Goal: Use online tool/utility: Utilize a website feature to perform a specific function

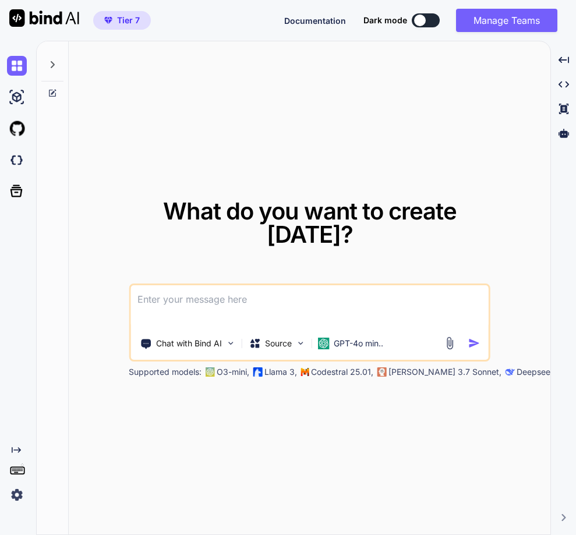
click at [16, 496] on img at bounding box center [17, 495] width 20 height 20
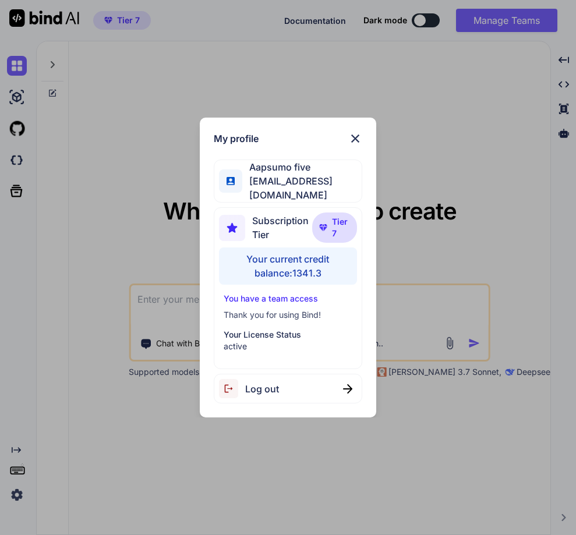
click at [127, 207] on div "My profile Aapsumo five appsumo_5@yopmail.com Subscription Tier Tier 7 Your cur…" at bounding box center [288, 267] width 576 height 535
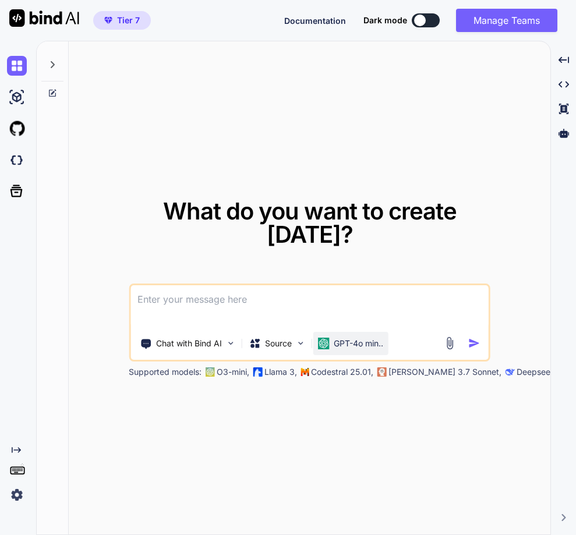
click at [343, 346] on p "GPT-4o min.." at bounding box center [357, 344] width 49 height 12
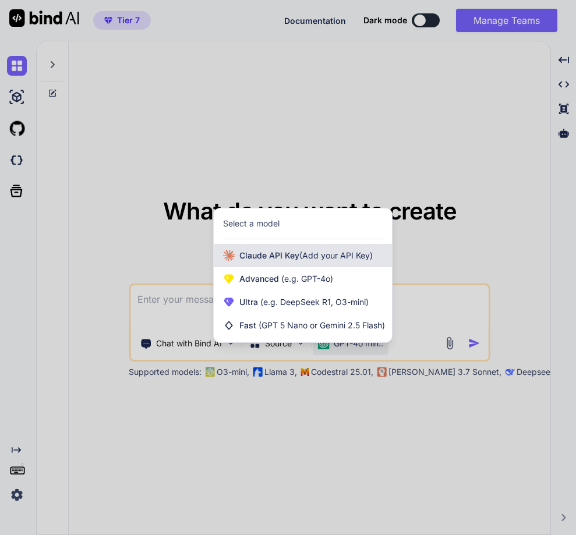
click at [306, 253] on span "(Add your API Key)" at bounding box center [335, 255] width 73 height 10
type textarea "x"
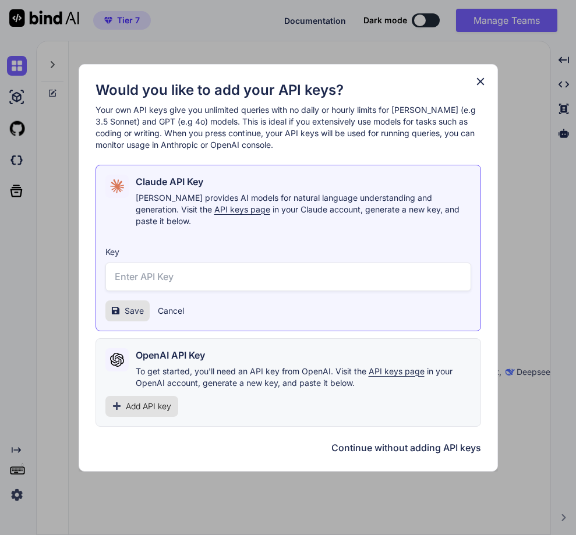
click at [171, 305] on button "Cancel" at bounding box center [171, 311] width 26 height 12
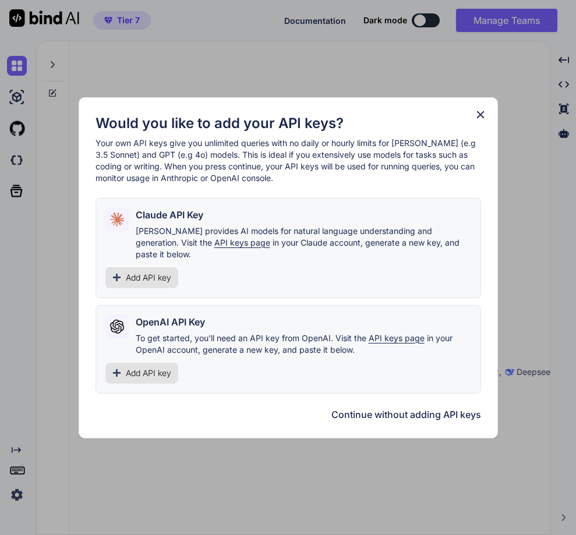
click at [475, 121] on icon at bounding box center [480, 114] width 13 height 13
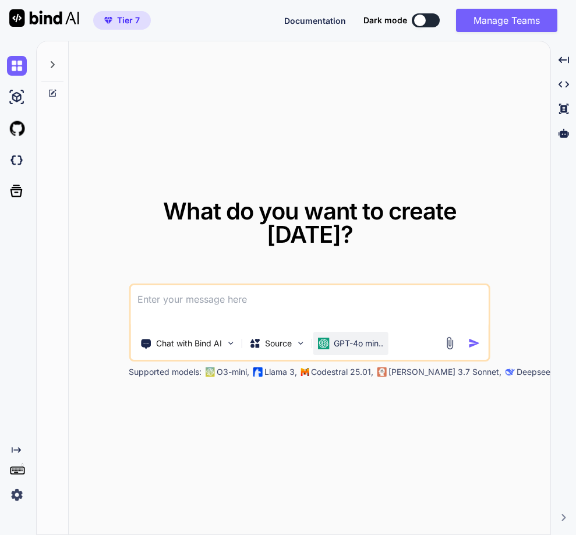
click at [340, 352] on div "GPT-4o min.." at bounding box center [349, 343] width 75 height 23
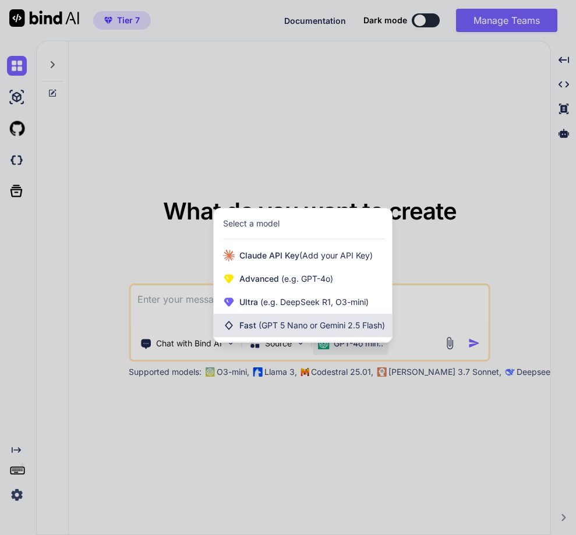
click at [310, 329] on span "(GPT 5 Nano or Gemini 2.5 Flash)" at bounding box center [321, 325] width 126 height 10
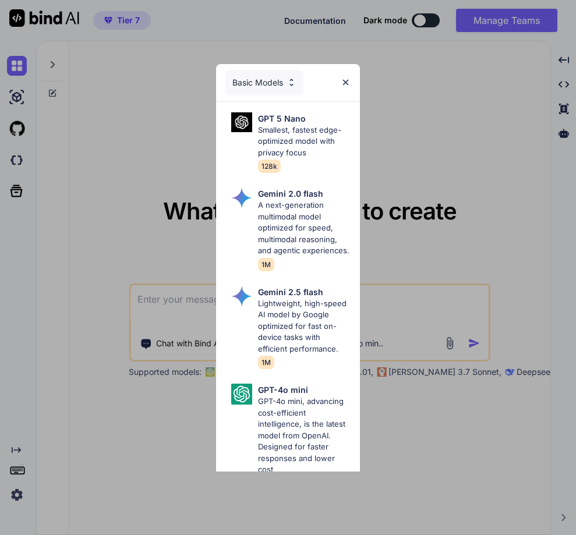
click at [259, 86] on div "Basic Models" at bounding box center [264, 83] width 78 height 26
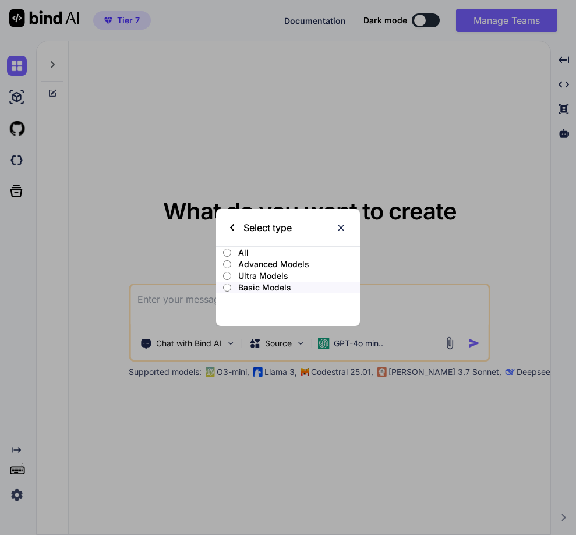
click at [254, 272] on p "Ultra Models" at bounding box center [299, 276] width 122 height 12
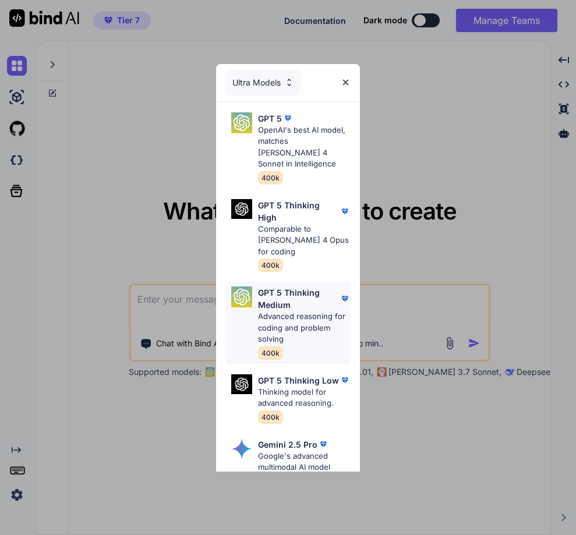
scroll to position [325, 0]
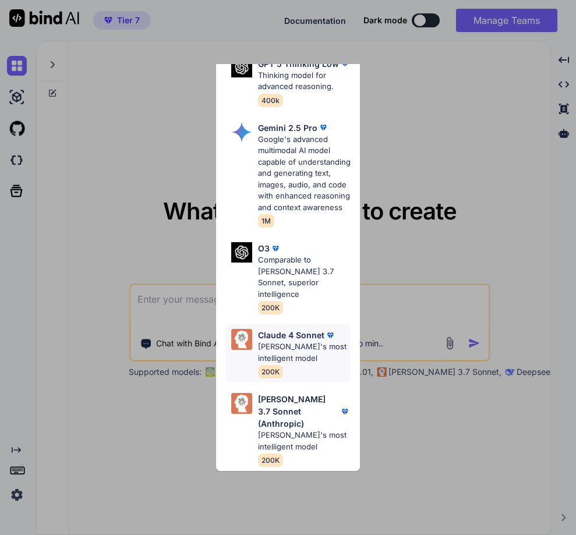
click at [283, 341] on p "Claude 4 Sonnet" at bounding box center [291, 335] width 66 height 12
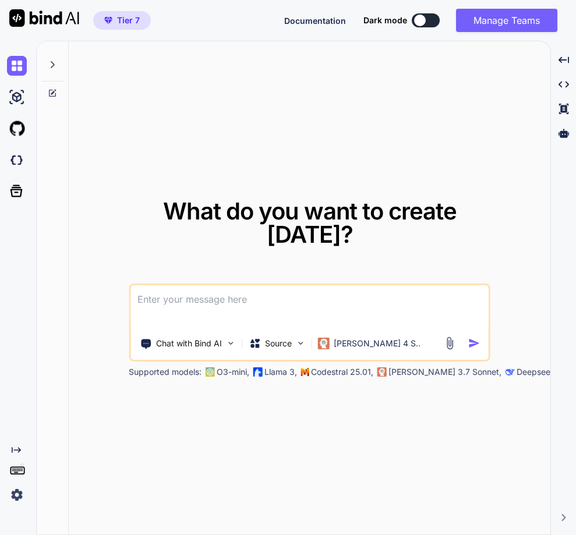
click at [198, 307] on textarea at bounding box center [309, 306] width 358 height 43
type textarea "Hello"
click at [474, 339] on img "button" at bounding box center [474, 343] width 12 height 12
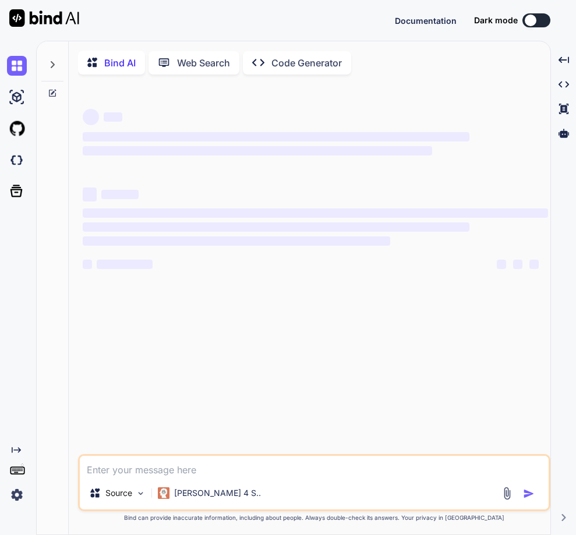
type textarea "x"
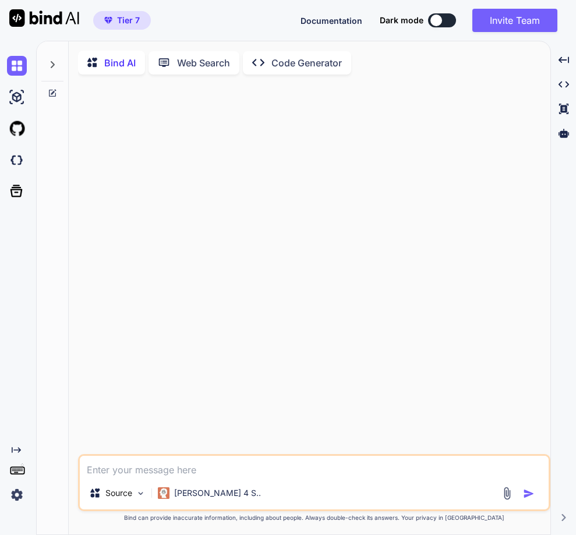
drag, startPoint x: 144, startPoint y: 477, endPoint x: 150, endPoint y: 463, distance: 15.7
click at [144, 477] on textarea at bounding box center [314, 466] width 468 height 21
type textarea "Hello"
click at [528, 492] on img "button" at bounding box center [529, 494] width 12 height 12
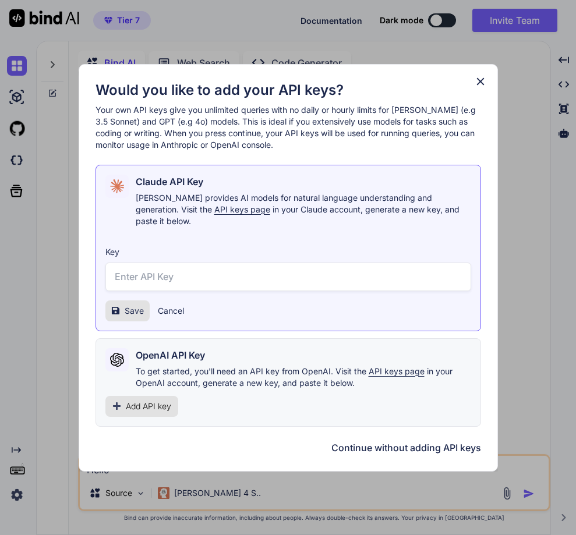
click at [481, 88] on icon at bounding box center [480, 81] width 13 height 13
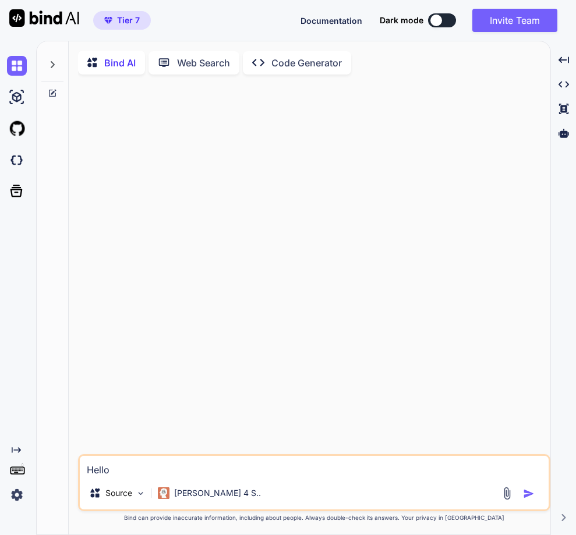
type textarea "x"
click at [237, 382] on div at bounding box center [315, 269] width 470 height 370
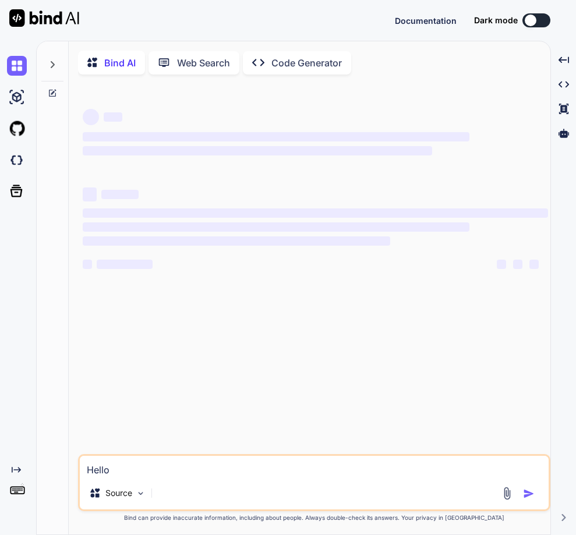
type textarea "x"
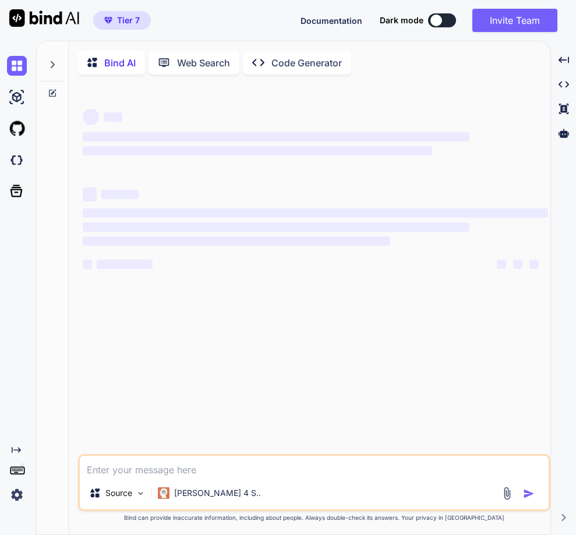
type textarea "x"
click at [52, 68] on icon at bounding box center [52, 64] width 9 height 9
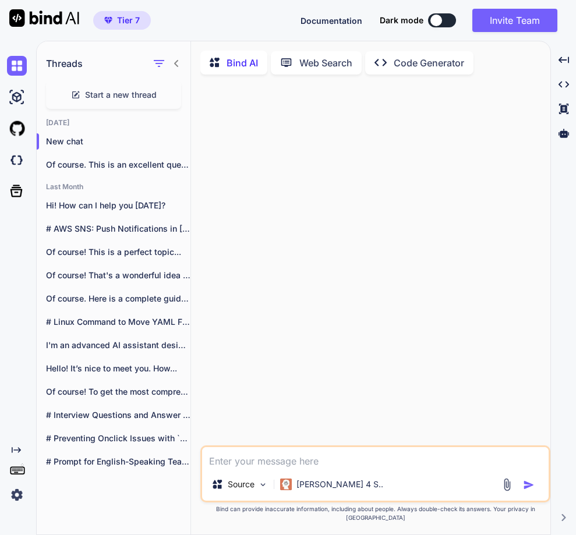
type textarea "x"
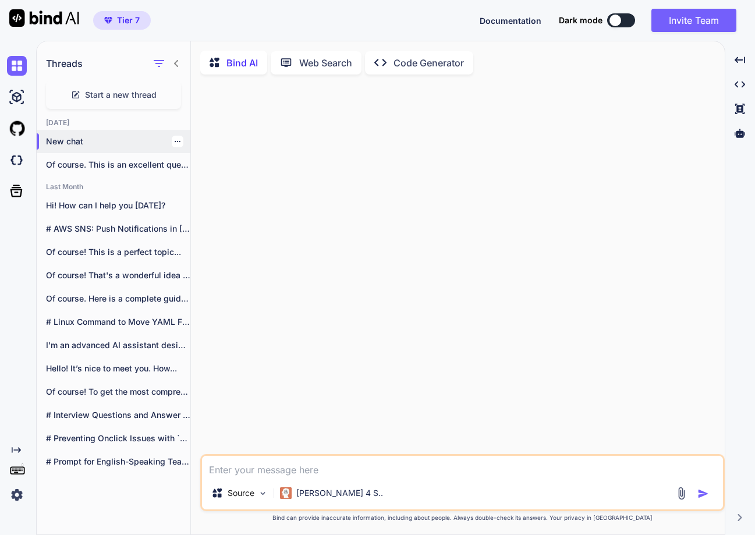
click at [172, 137] on div at bounding box center [178, 142] width 12 height 12
click at [173, 145] on div at bounding box center [178, 142] width 12 height 12
click at [174, 142] on icon "button" at bounding box center [177, 141] width 7 height 7
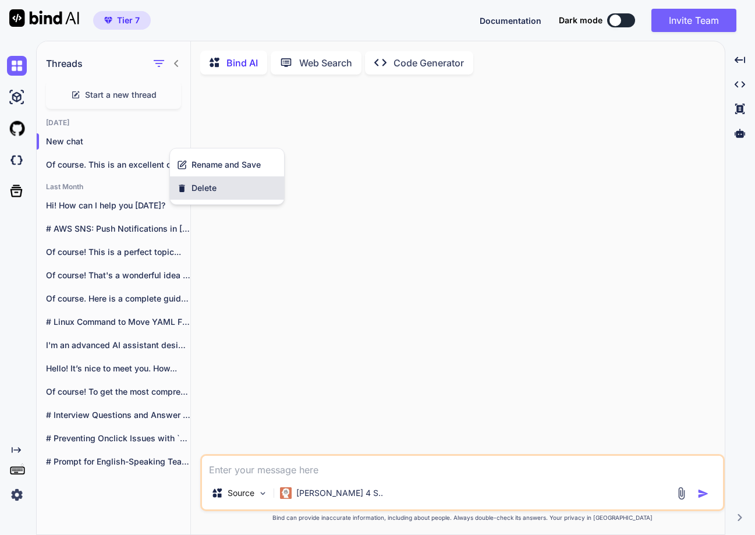
click at [190, 176] on div "Delete" at bounding box center [227, 187] width 114 height 23
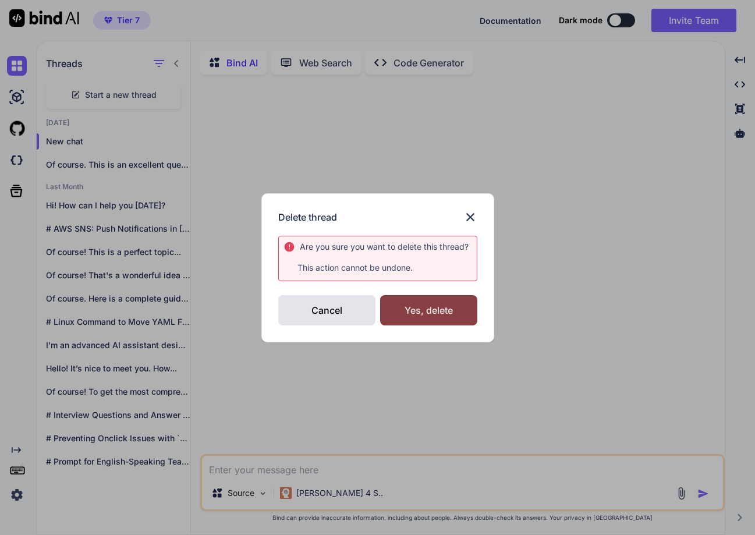
click at [419, 311] on div "Yes, delete" at bounding box center [428, 310] width 97 height 30
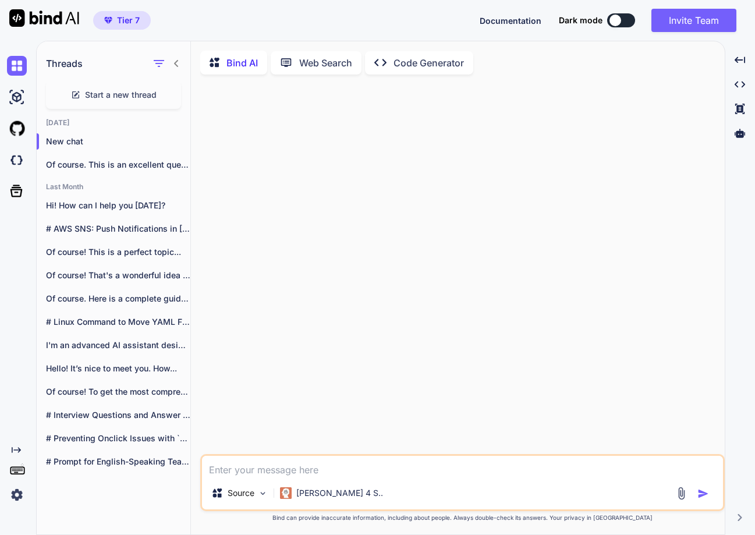
click at [300, 474] on textarea at bounding box center [462, 466] width 521 height 21
type textarea "hello"
click at [575, 495] on img "button" at bounding box center [703, 494] width 12 height 12
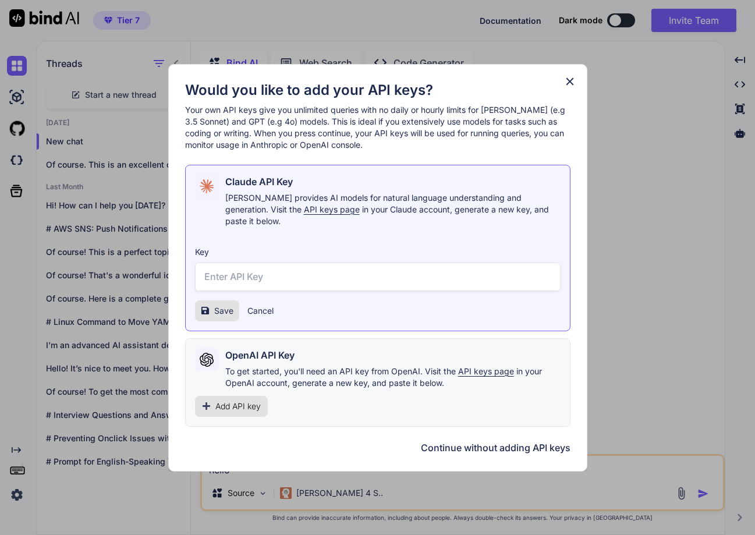
click at [571, 81] on icon at bounding box center [569, 81] width 13 height 13
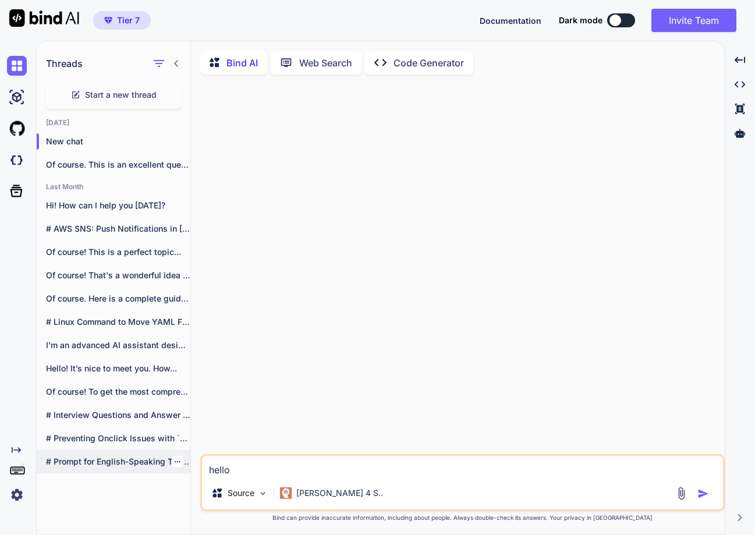
drag, startPoint x: 252, startPoint y: 475, endPoint x: 185, endPoint y: 467, distance: 67.3
click at [185, 469] on div "Threads Start a new thread Today New chat Of course. This is an excellent quest…" at bounding box center [381, 288] width 688 height 495
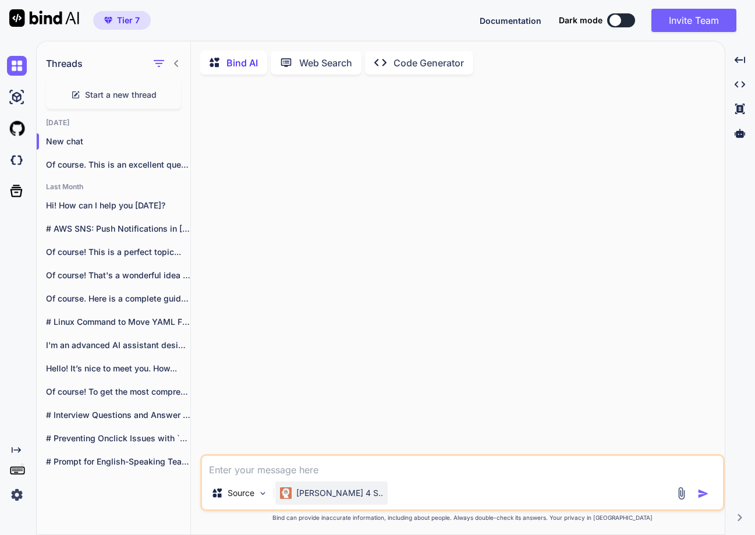
click at [308, 498] on p "[PERSON_NAME] 4 S.." at bounding box center [339, 493] width 87 height 12
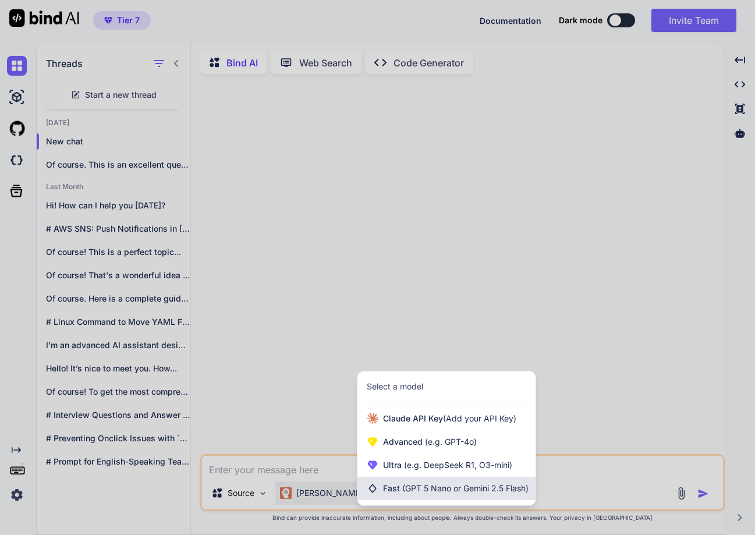
click at [414, 485] on span "Fast (GPT 5 Nano or Gemini 2.5 Flash)" at bounding box center [455, 488] width 145 height 12
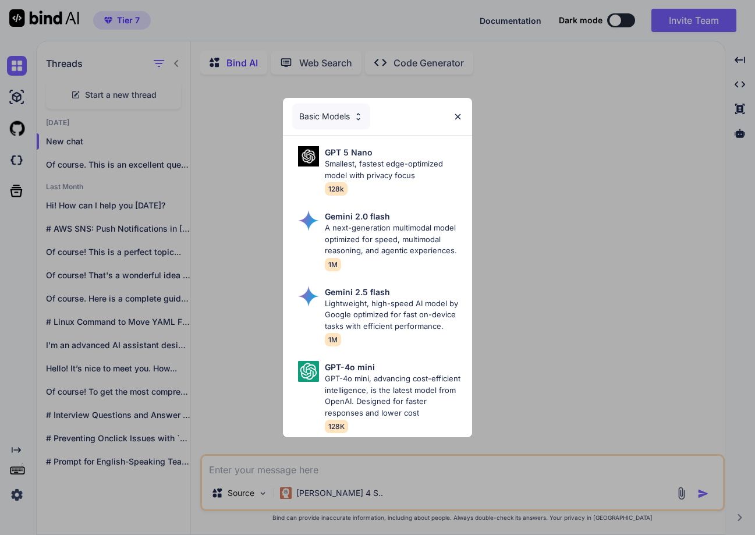
click at [388, 292] on p "Gemini 2.5 flash" at bounding box center [357, 292] width 65 height 12
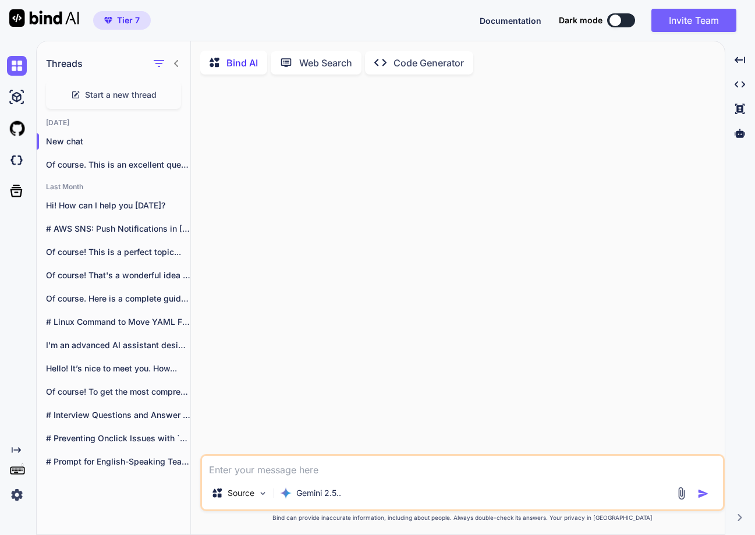
click at [287, 460] on textarea at bounding box center [462, 466] width 521 height 21
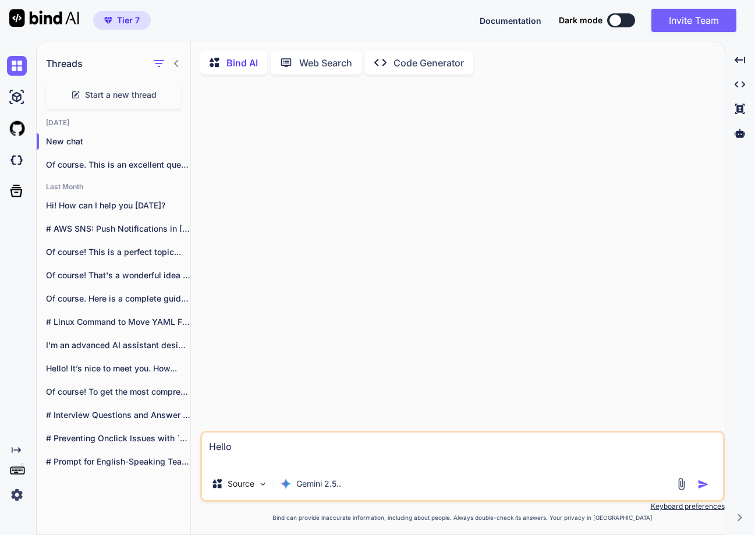
type textarea "Hello"
click at [575, 486] on img "button" at bounding box center [703, 484] width 12 height 12
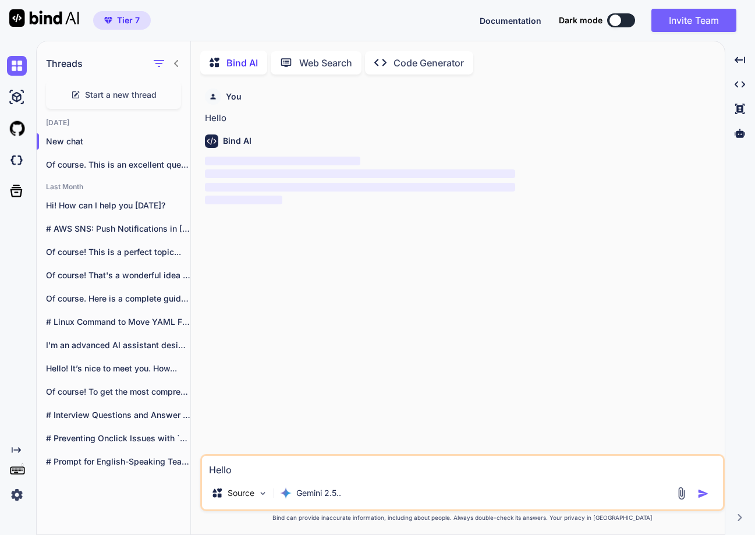
scroll to position [5, 0]
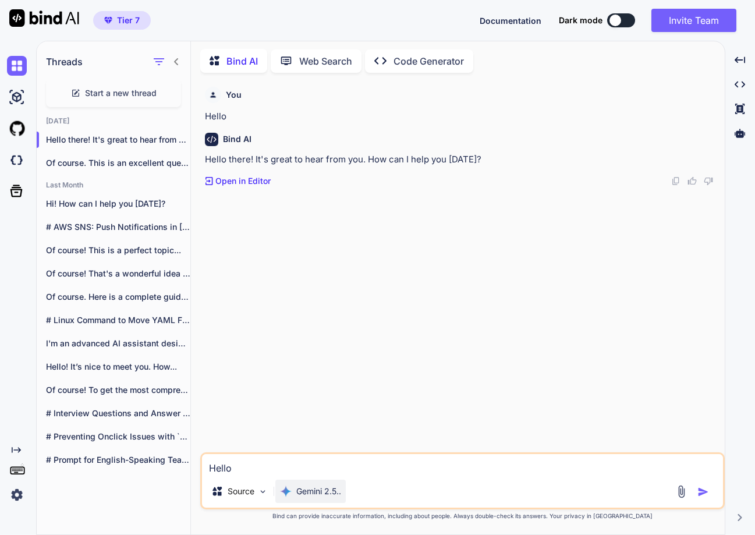
click at [316, 496] on p "Gemini 2.5.." at bounding box center [318, 491] width 45 height 12
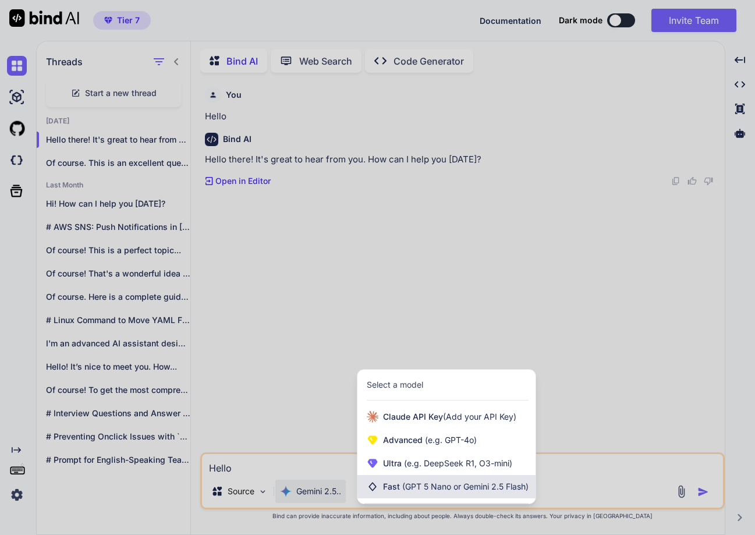
click at [407, 483] on span "(GPT 5 Nano or Gemini 2.5 Flash)" at bounding box center [465, 486] width 126 height 10
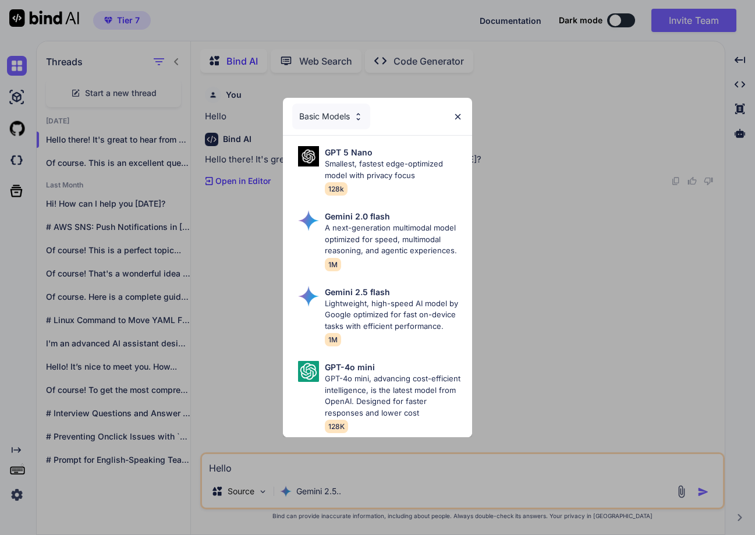
click at [328, 104] on div "Basic Models" at bounding box center [331, 117] width 78 height 26
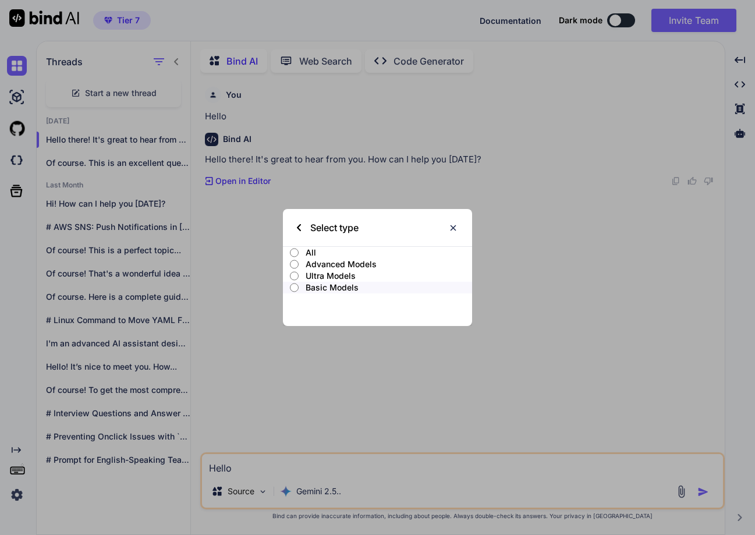
click at [326, 276] on p "Ultra Models" at bounding box center [388, 276] width 166 height 12
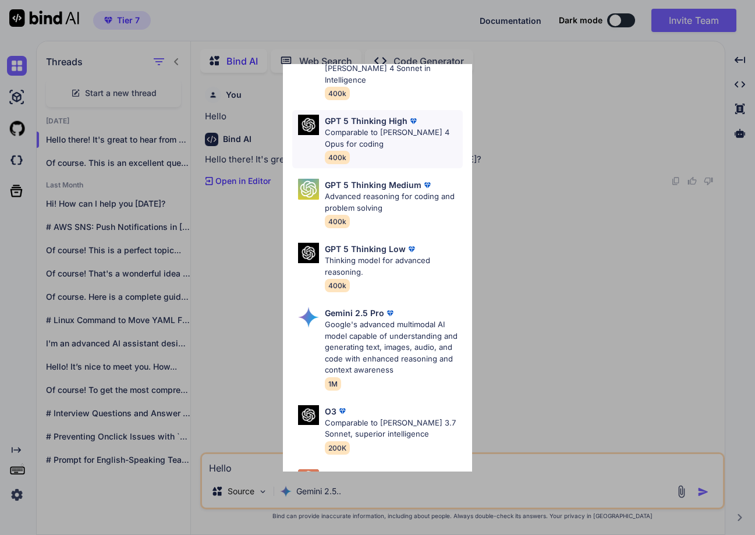
scroll to position [175, 0]
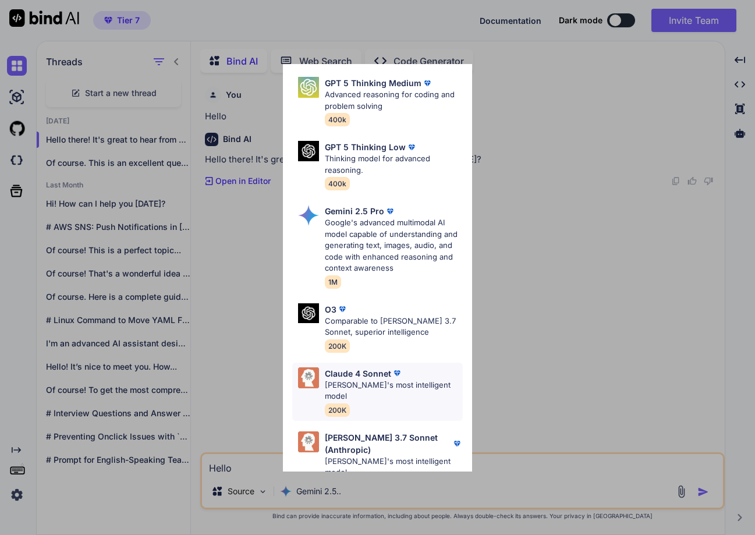
click at [343, 403] on span "200K" at bounding box center [337, 409] width 25 height 13
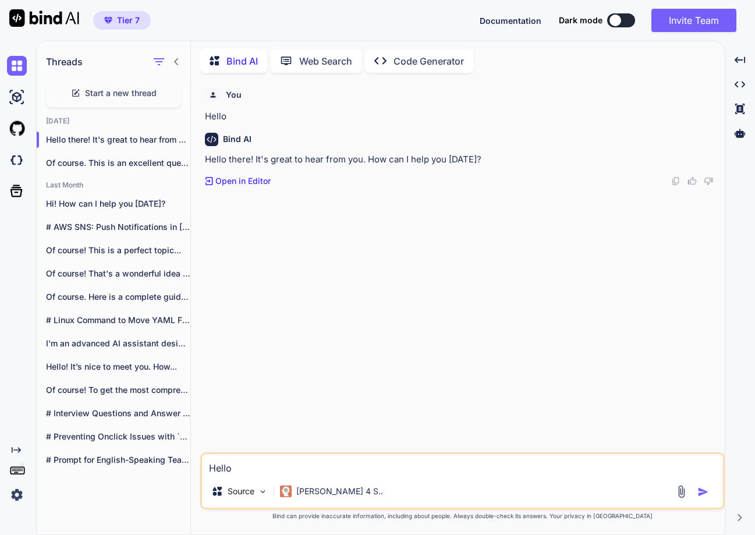
click at [305, 466] on textarea "Hello" at bounding box center [462, 464] width 521 height 21
type textarea "Hello"
click at [575, 491] on img "button" at bounding box center [703, 492] width 12 height 12
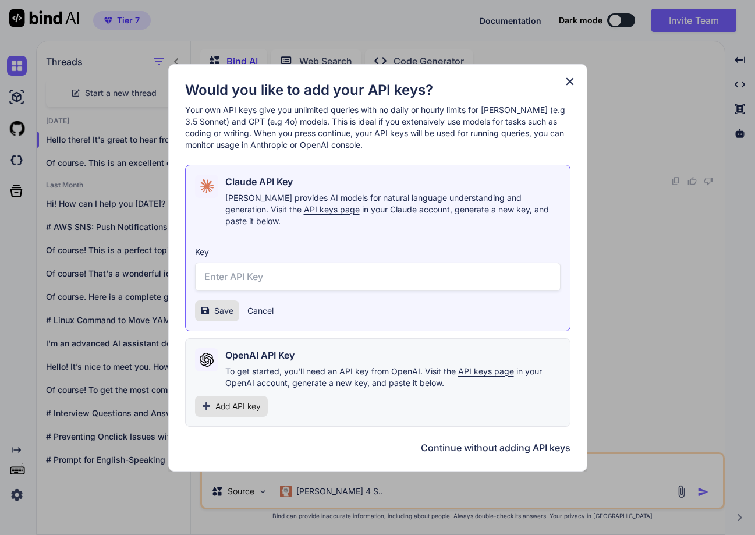
click at [566, 88] on icon at bounding box center [569, 81] width 13 height 13
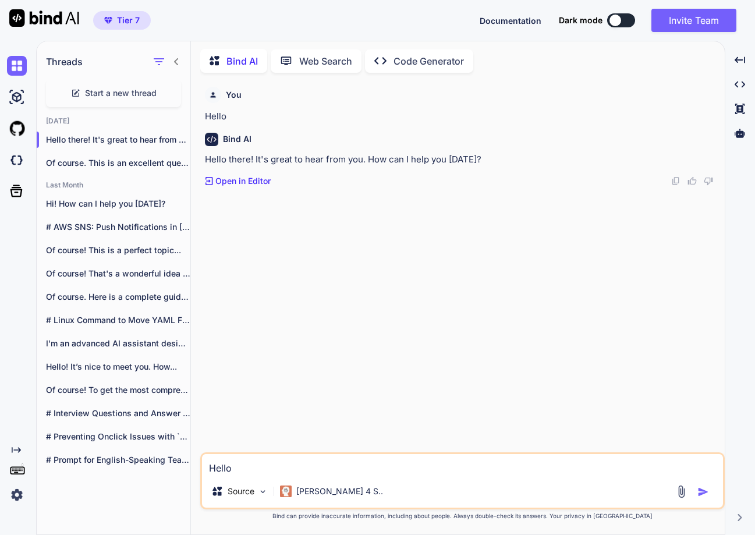
drag, startPoint x: 244, startPoint y: 466, endPoint x: 196, endPoint y: 460, distance: 48.6
click at [196, 460] on div "Bind AI Web Search Created with Pixso. Code Generator You Hello Bind AI Hello t…" at bounding box center [458, 289] width 534 height 490
click at [14, 498] on img at bounding box center [17, 495] width 20 height 20
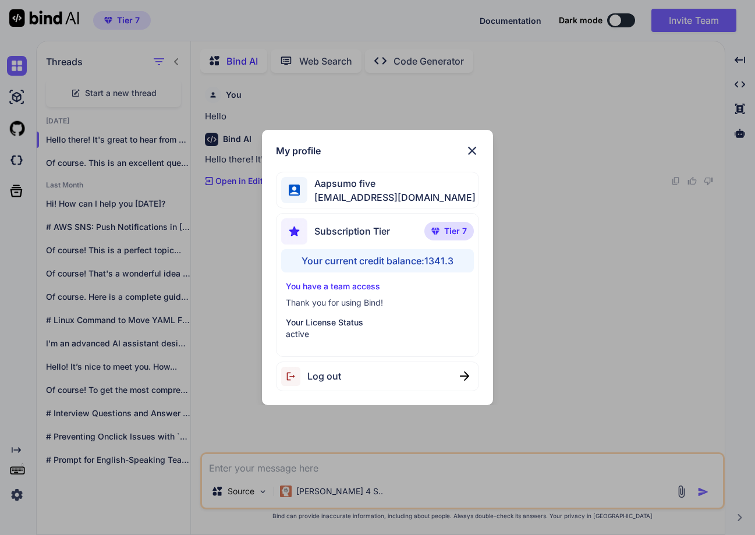
click at [324, 377] on span "Log out" at bounding box center [324, 376] width 34 height 14
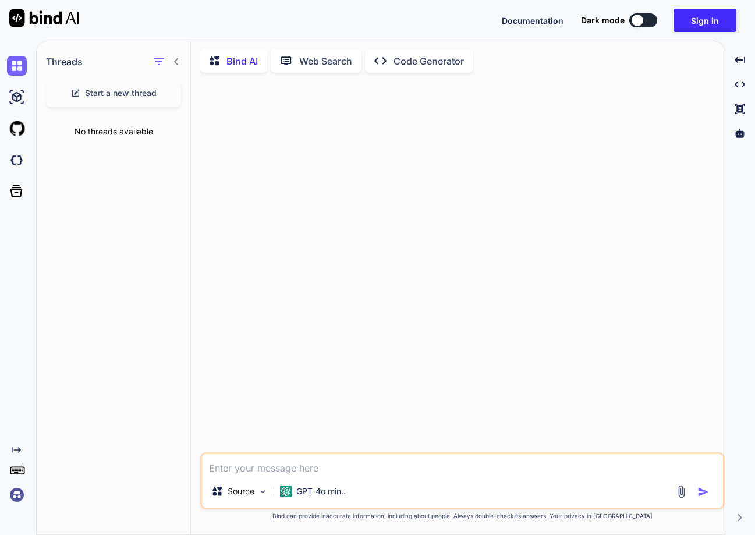
click at [22, 497] on img at bounding box center [17, 495] width 20 height 20
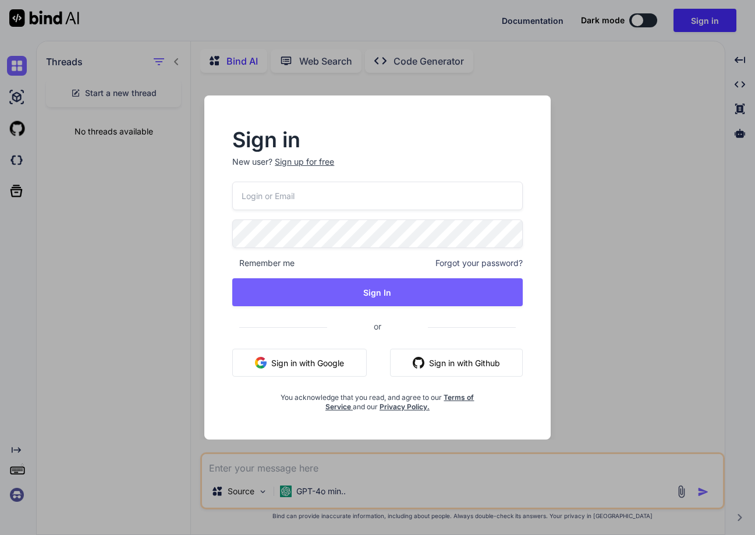
click at [274, 197] on input "email" at bounding box center [377, 196] width 290 height 29
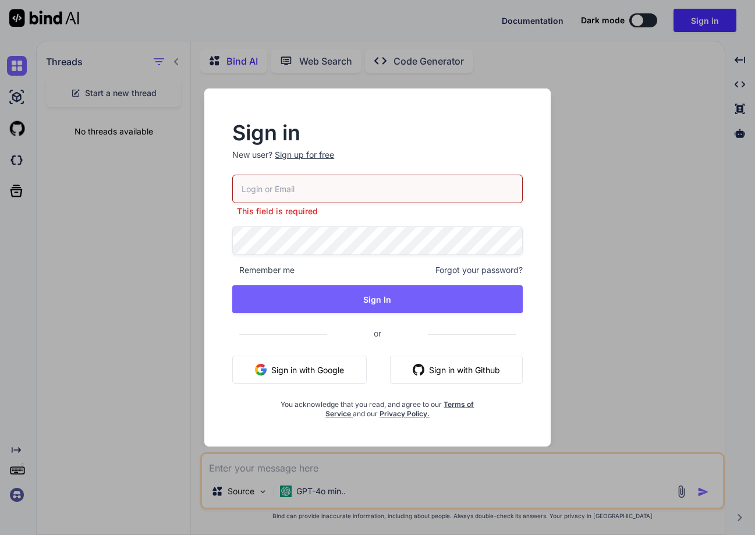
click at [301, 363] on button "Sign in with Google" at bounding box center [299, 370] width 134 height 28
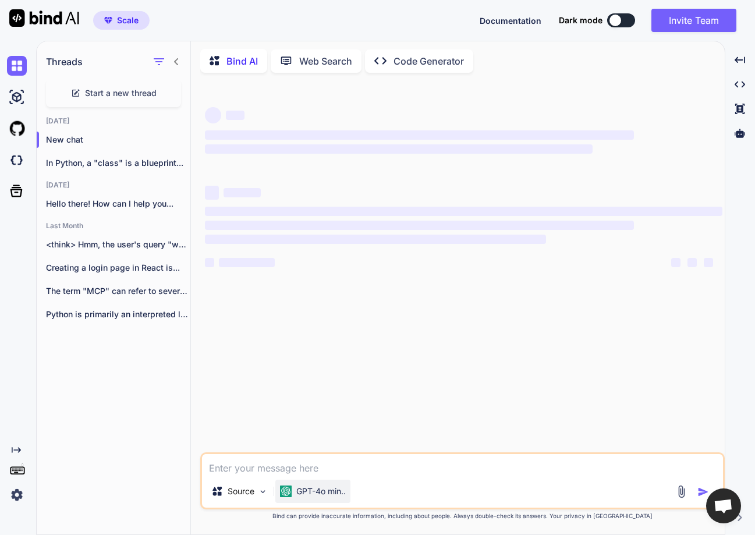
click at [305, 488] on p "GPT-4o min.." at bounding box center [320, 491] width 49 height 12
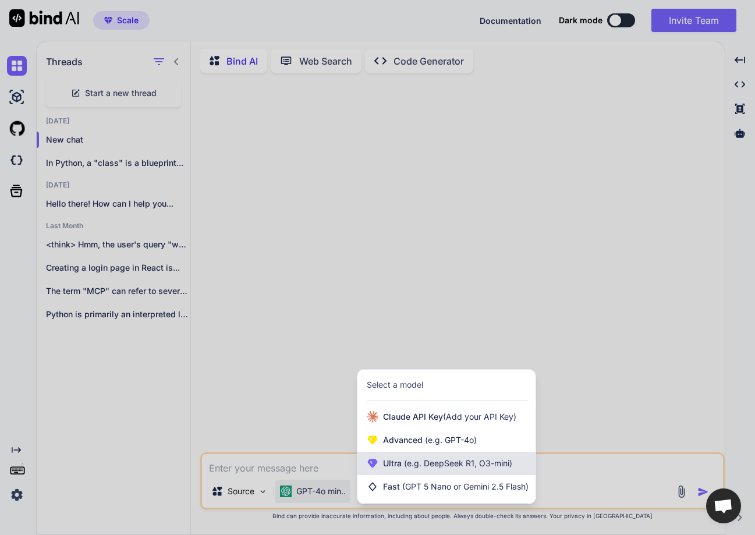
click at [434, 462] on span "(e.g. DeepSeek R1, O3-mini)" at bounding box center [457, 463] width 111 height 10
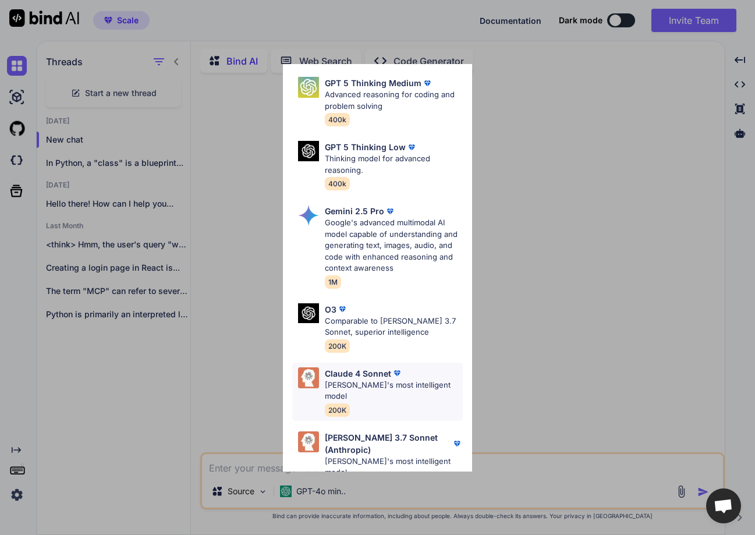
click at [364, 386] on div "Claude 4 Sonnet Claude's most intelligent model 200K" at bounding box center [393, 391] width 137 height 49
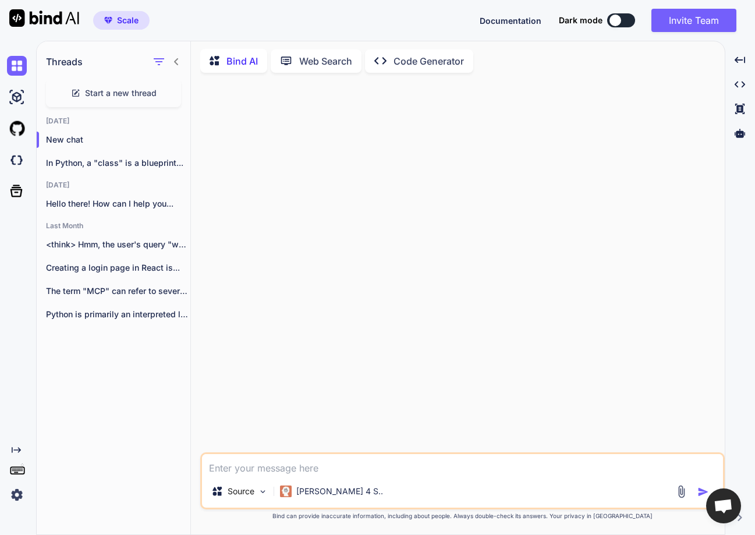
click at [254, 453] on div "Source Claude 4 S.." at bounding box center [462, 480] width 524 height 57
click at [251, 471] on textarea at bounding box center [462, 464] width 521 height 21
type textarea "What is python"
click at [575, 495] on img "button" at bounding box center [703, 492] width 12 height 12
